Goal: Find specific page/section: Find specific page/section

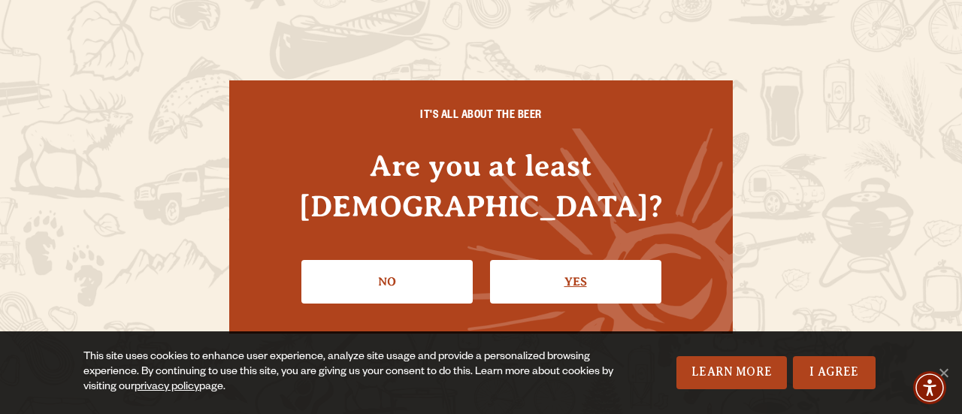
click at [604, 282] on link "Yes" at bounding box center [575, 282] width 171 height 44
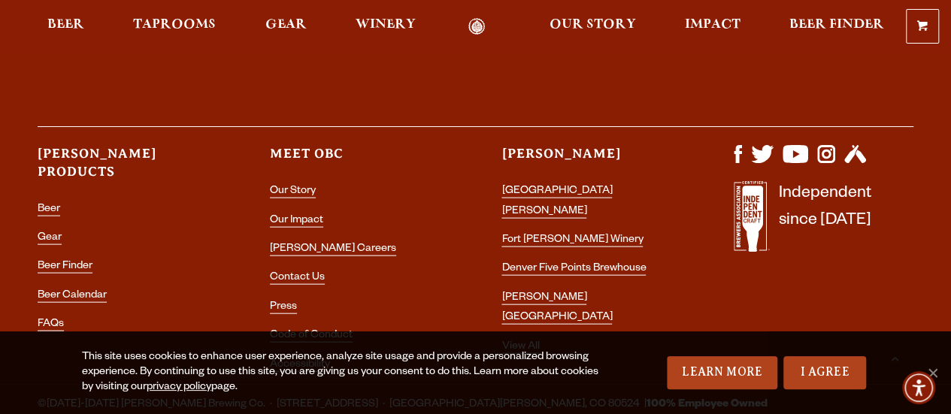
scroll to position [4398, 0]
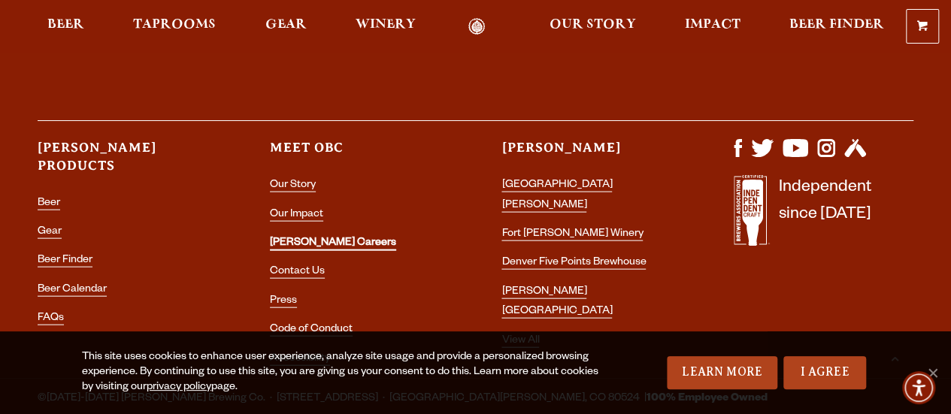
click at [315, 237] on link "[PERSON_NAME] Careers" at bounding box center [333, 244] width 126 height 14
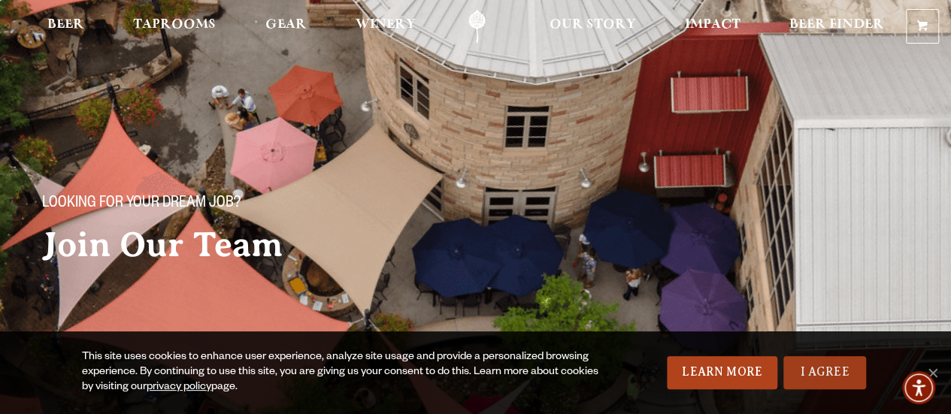
click at [814, 369] on link "I Agree" at bounding box center [824, 372] width 83 height 33
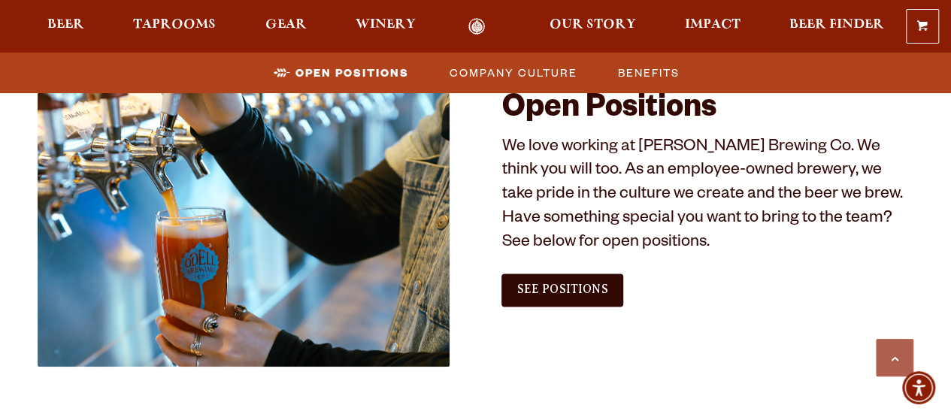
scroll to position [860, 0]
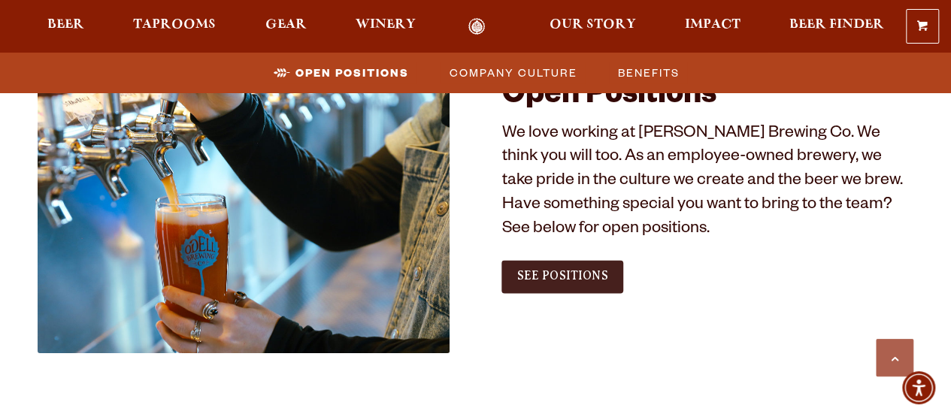
click at [603, 272] on span "See Positions" at bounding box center [561, 276] width 91 height 14
